Goal: Information Seeking & Learning: Compare options

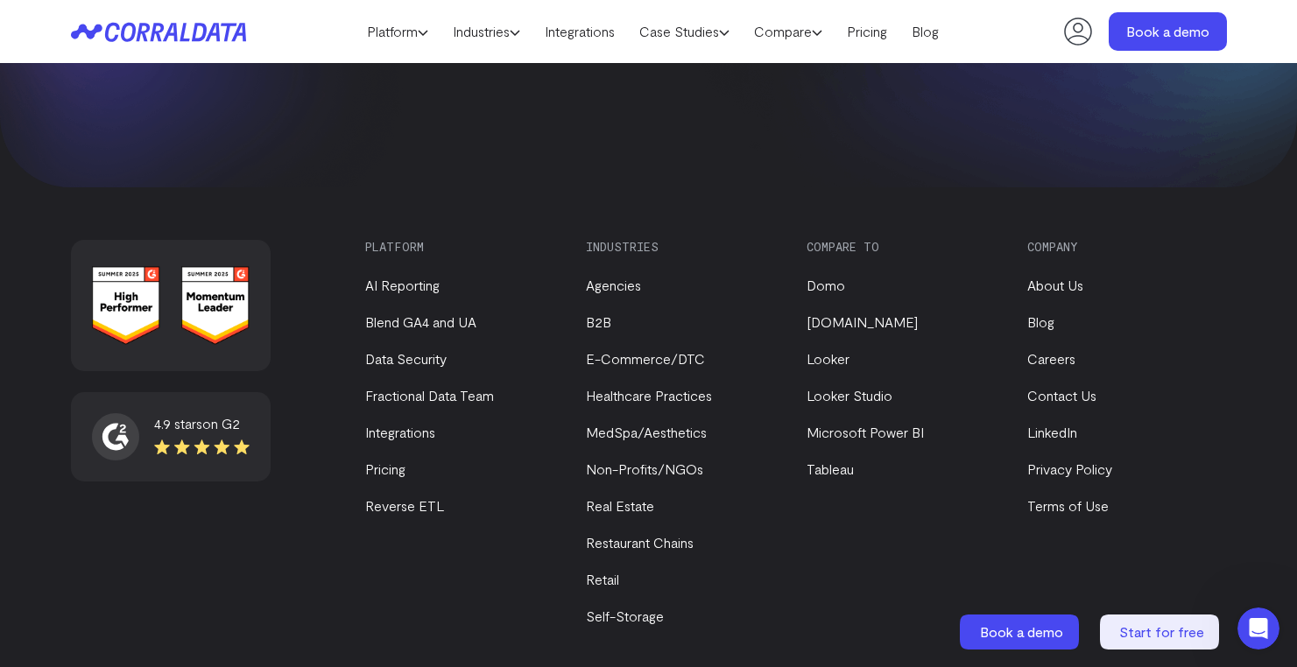
scroll to position [7573, 0]
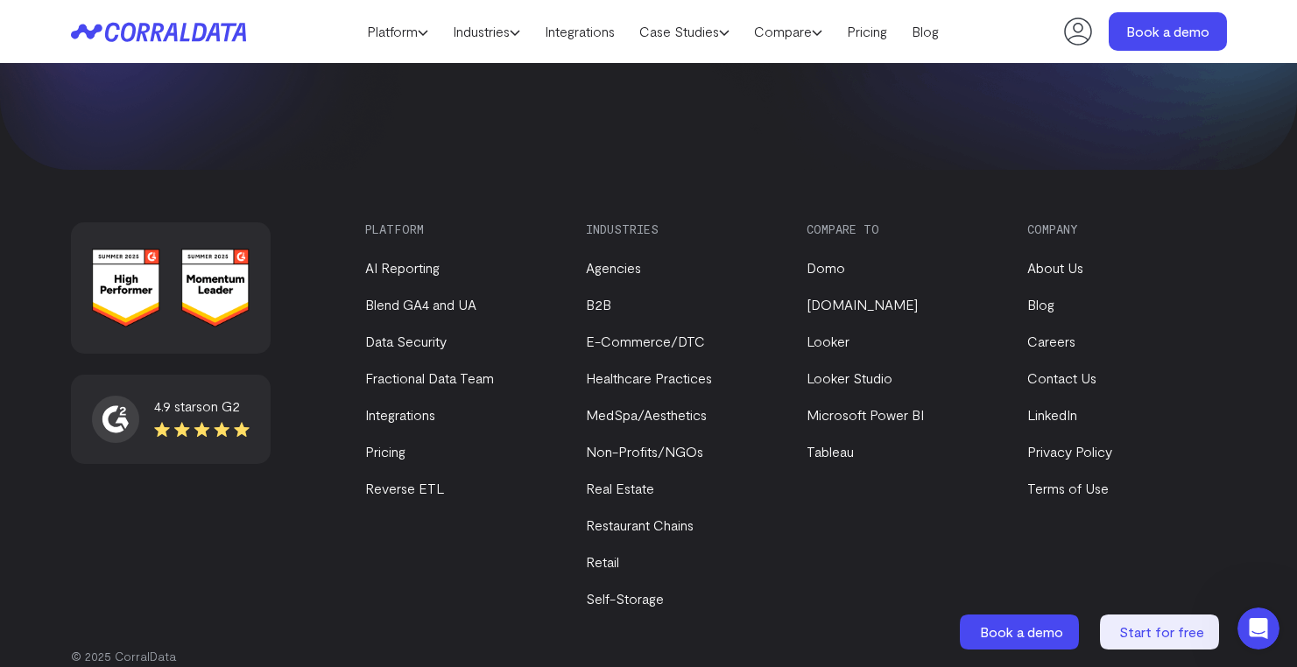
click at [813, 533] on div "Compare to Domo [DOMAIN_NAME] Looker Looker Studio Microsoft Power BI [GEOGRAPH…" at bounding box center [907, 415] width 200 height 387
click at [836, 443] on link "Tableau" at bounding box center [830, 451] width 47 height 17
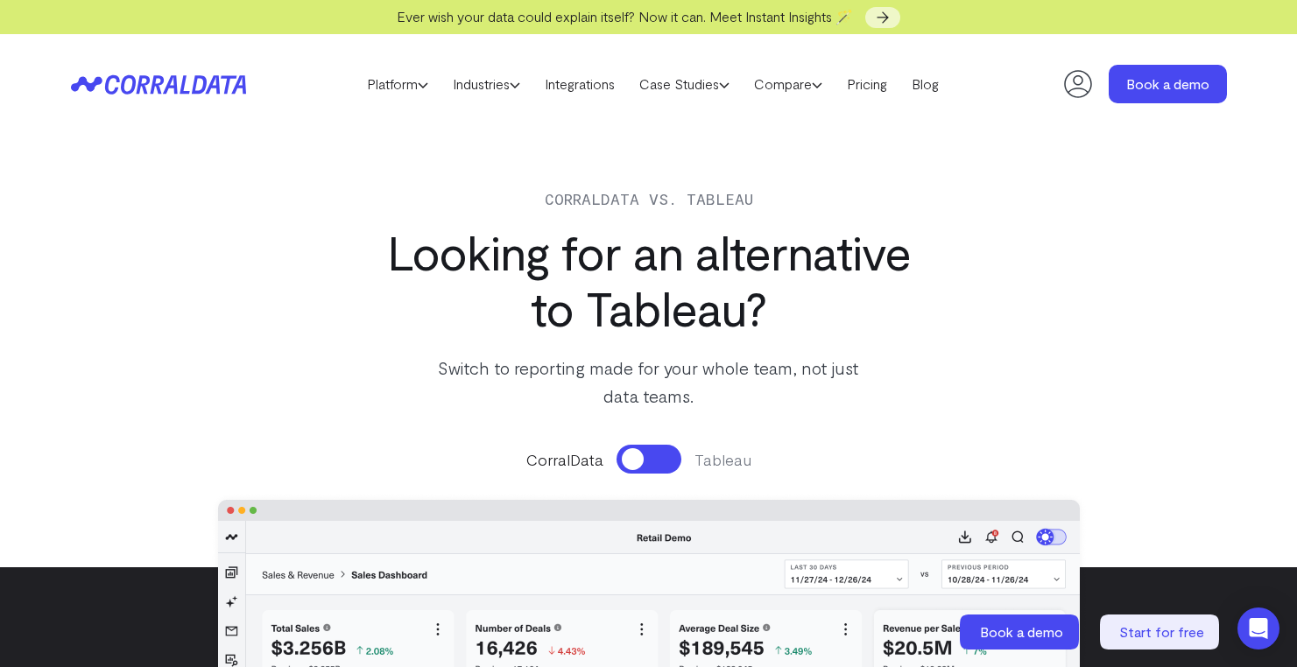
click at [681, 460] on div "CorralData Tableau" at bounding box center [648, 459] width 879 height 29
click at [661, 460] on button at bounding box center [649, 459] width 65 height 29
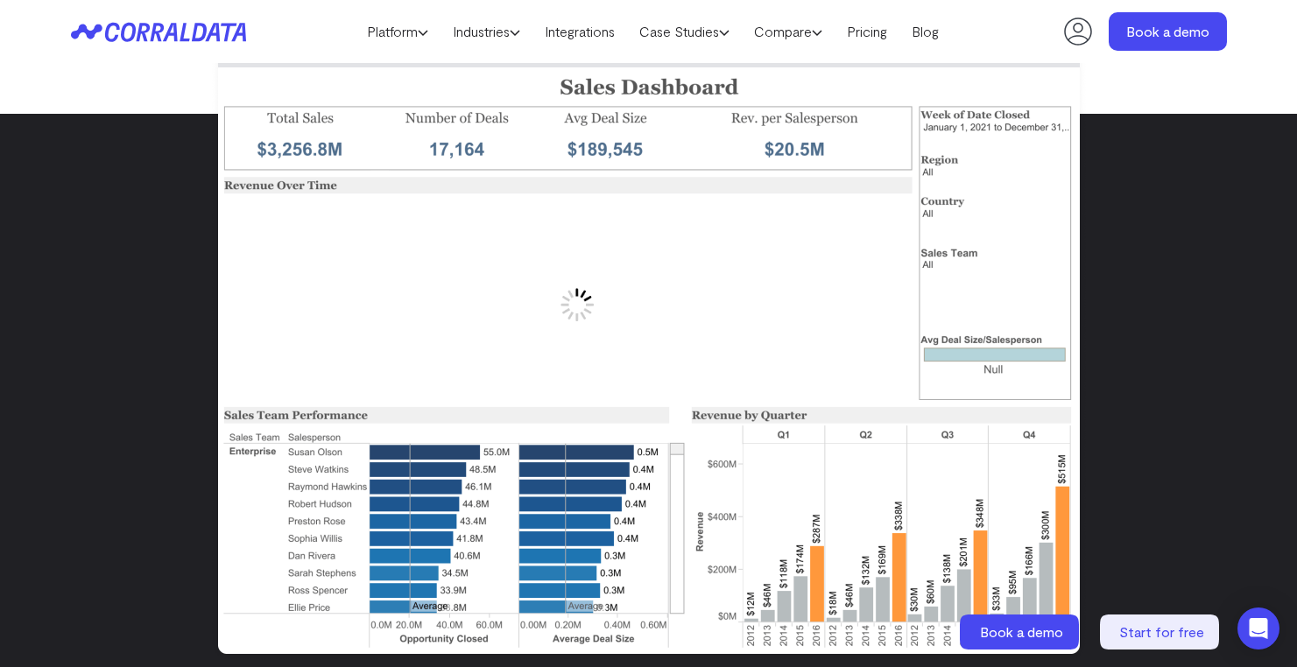
scroll to position [244, 0]
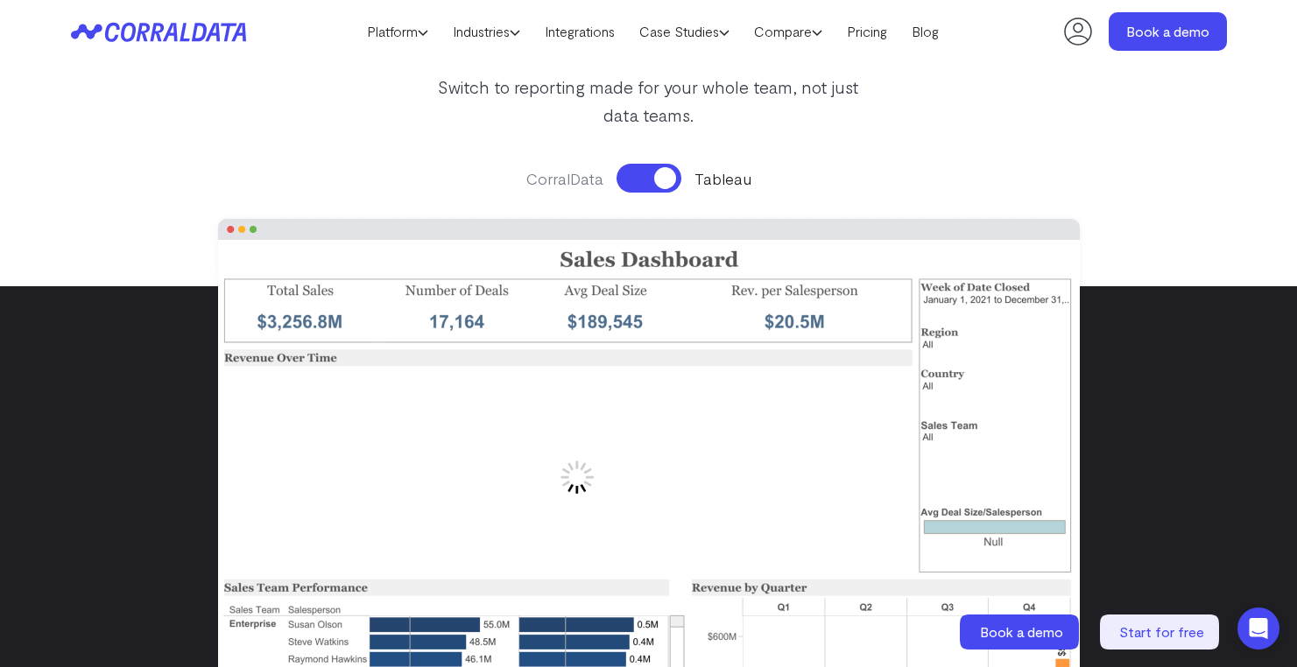
click at [637, 180] on button at bounding box center [649, 178] width 65 height 29
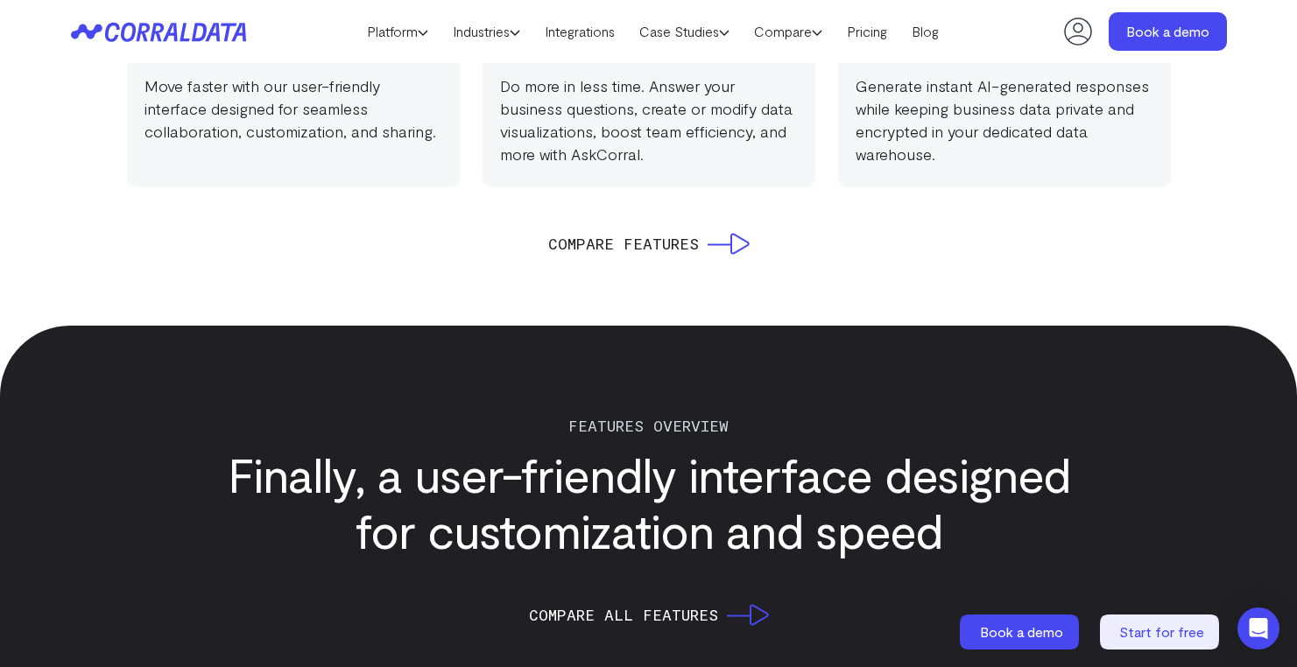
scroll to position [1776, 0]
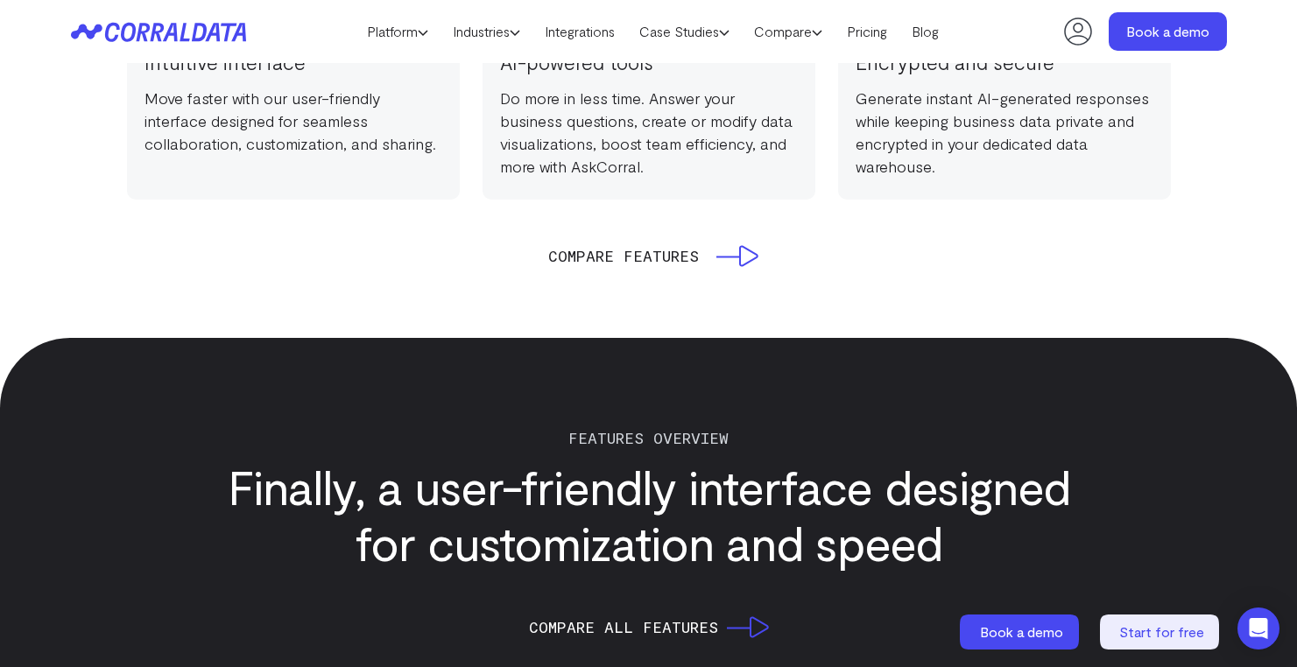
click at [732, 248] on icon at bounding box center [738, 256] width 42 height 22
click at [750, 255] on icon at bounding box center [738, 256] width 42 height 22
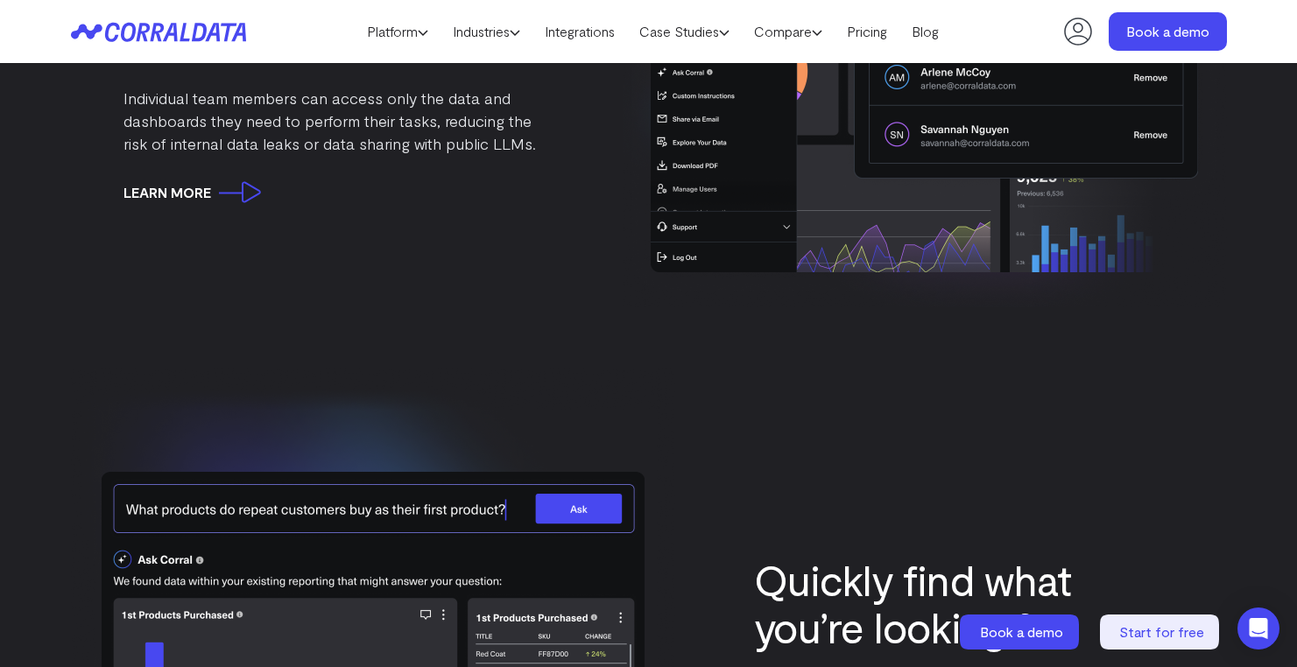
scroll to position [6339, 0]
